Goal: Obtain resource: Download file/media

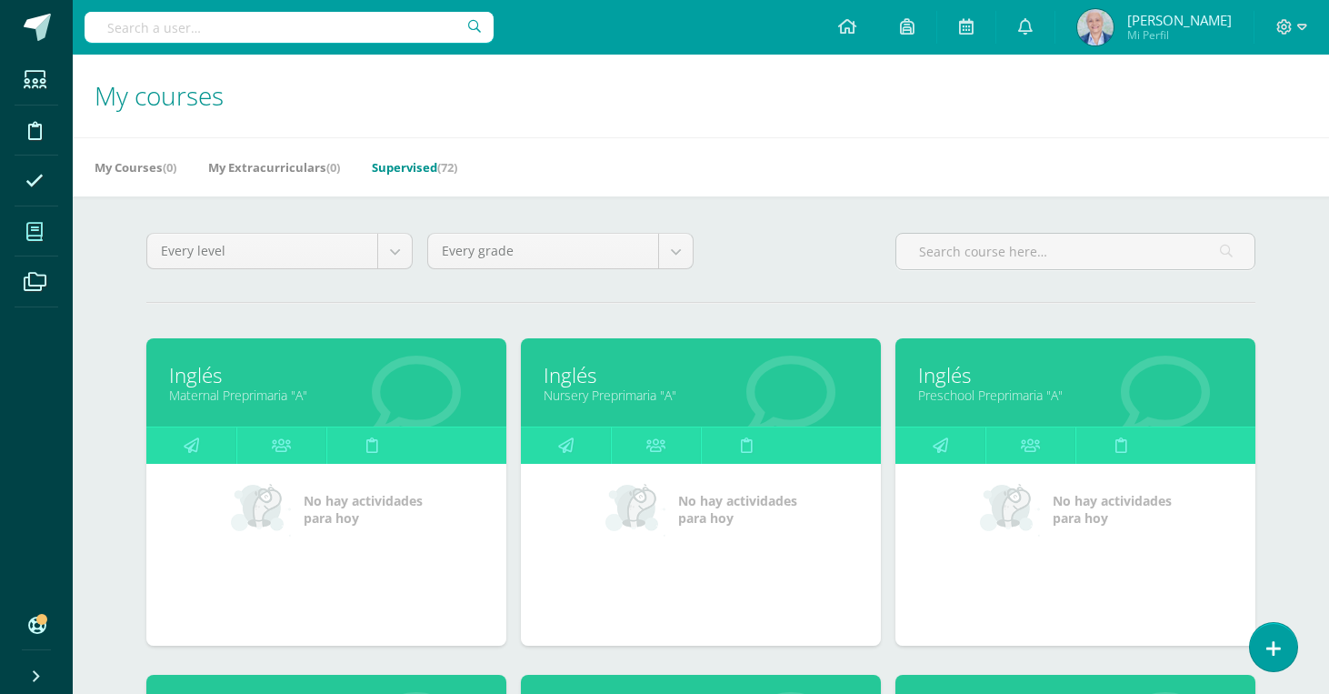
click at [424, 169] on link "Supervised (72)" at bounding box center [414, 167] width 85 height 29
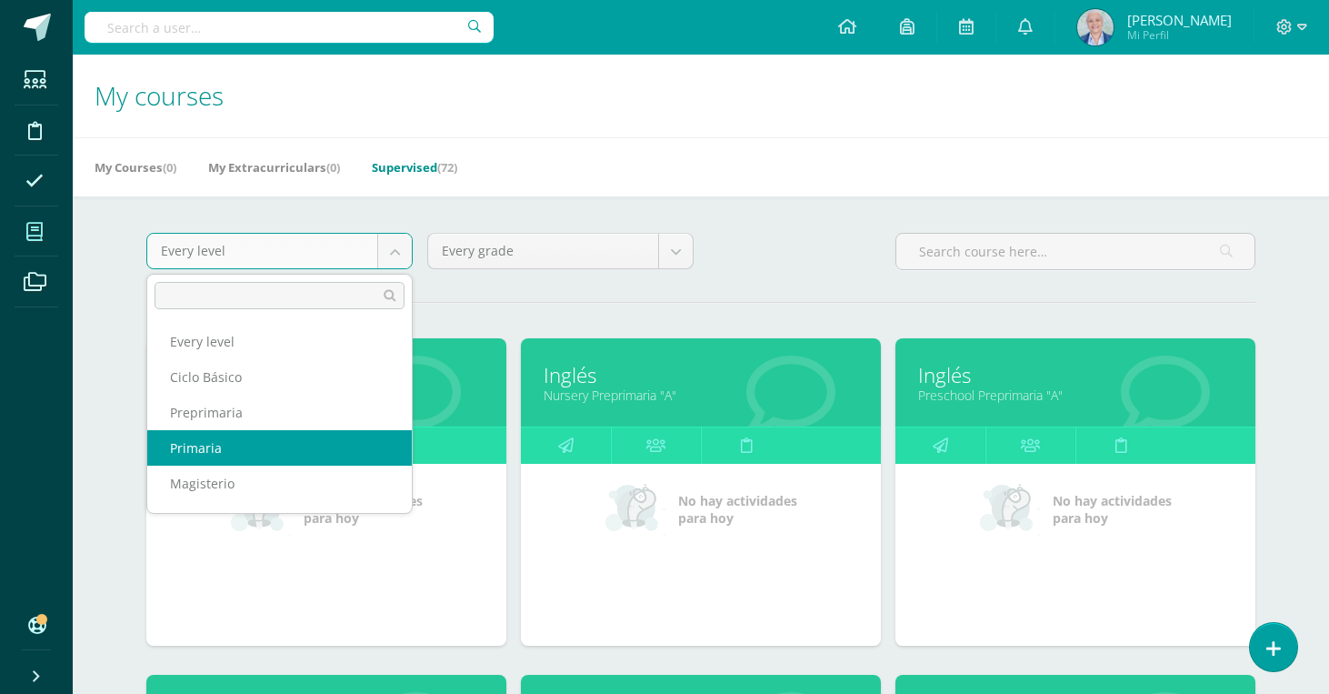
select select "6"
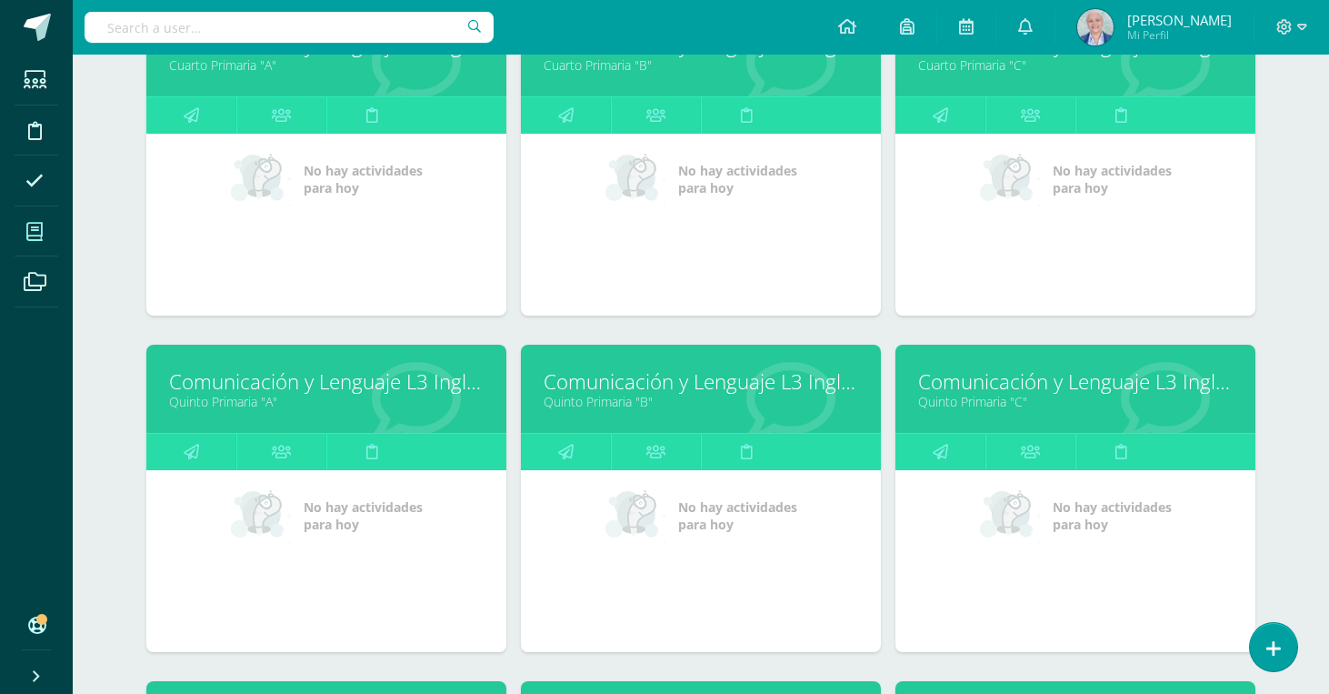
scroll to position [1350, 0]
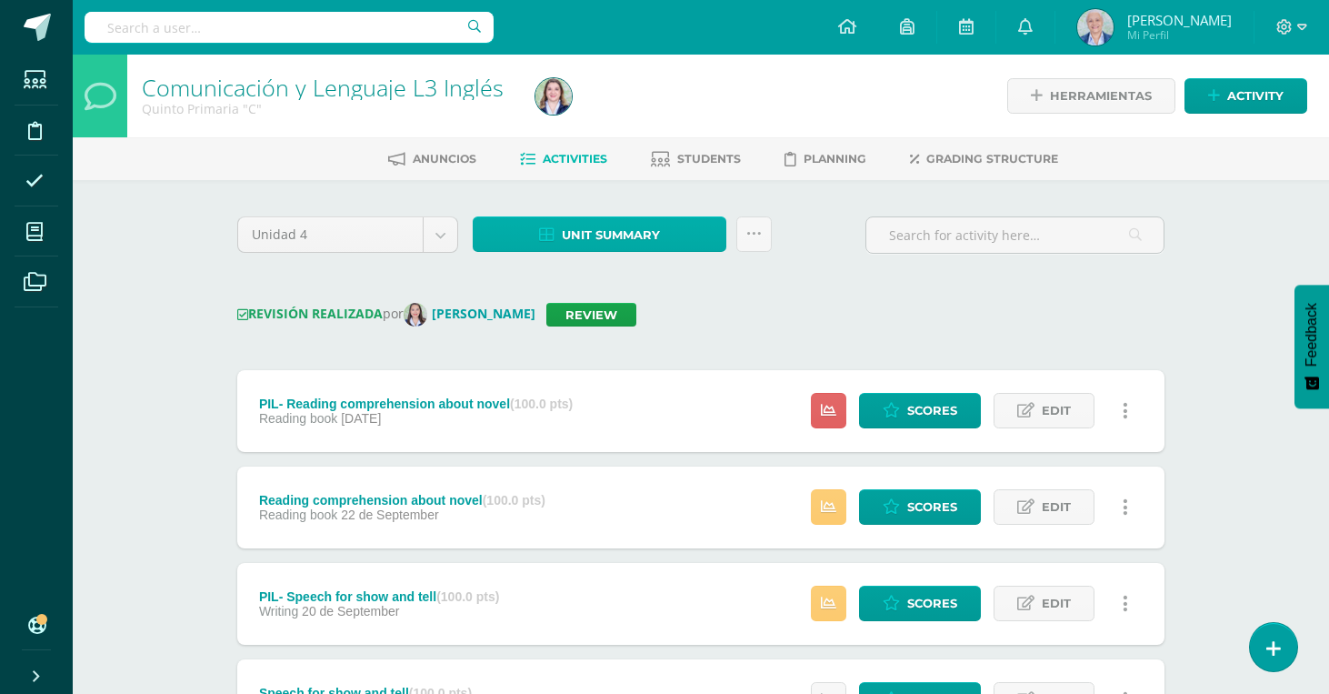
click at [629, 233] on span "Unit summary" at bounding box center [611, 235] width 98 height 34
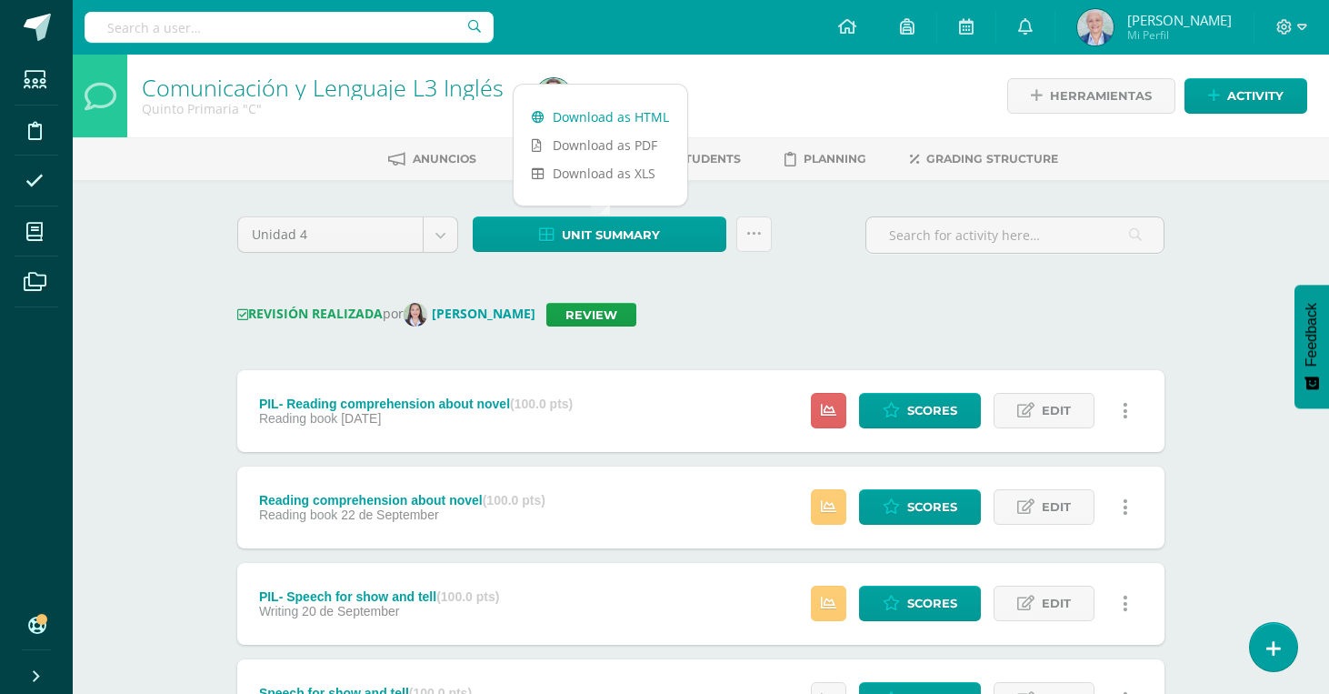
click at [598, 109] on link "Download as HTML" at bounding box center [601, 117] width 174 height 28
